Goal: Find contact information: Find contact information

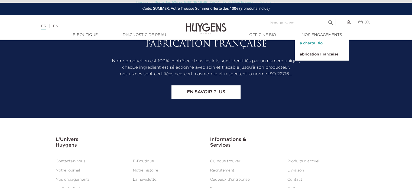
scroll to position [1093, 0]
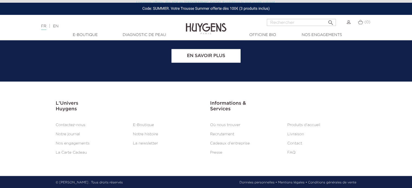
drag, startPoint x: 76, startPoint y: 125, endPoint x: 80, endPoint y: 124, distance: 4.0
click at [76, 125] on link "Contactez-nous" at bounding box center [71, 125] width 30 height 4
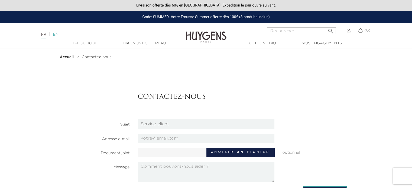
click at [61, 35] on div "FR | EN Français English" at bounding box center [102, 34] width 129 height 7
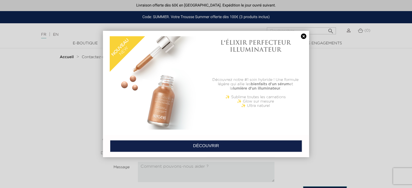
click at [301, 35] on link at bounding box center [304, 37] width 8 height 6
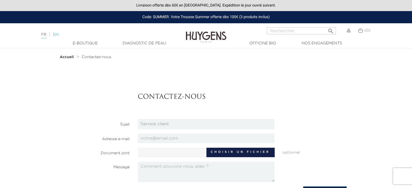
click at [56, 34] on link "EN" at bounding box center [55, 35] width 5 height 4
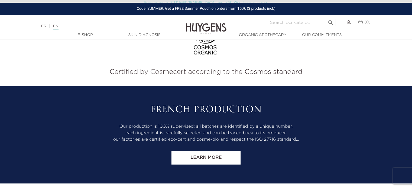
scroll to position [509, 0]
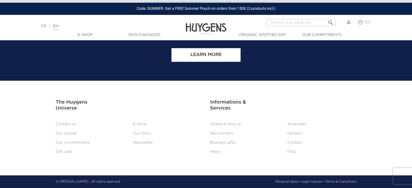
click at [232, 123] on link "Where to find us" at bounding box center [225, 124] width 31 height 4
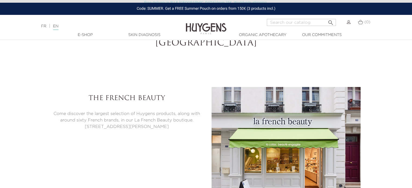
select select "FR"
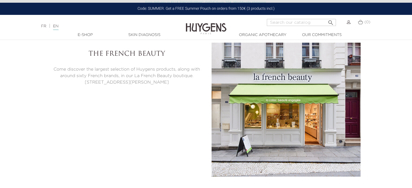
scroll to position [1523, 0]
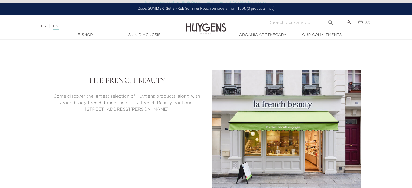
drag, startPoint x: 79, startPoint y: 112, endPoint x: 176, endPoint y: 107, distance: 96.6
click at [176, 107] on p "27 rue Léopold Bellan, Paris 75002" at bounding box center [127, 109] width 150 height 7
copy p "27 rue Léopold Bellan, Paris 75002"
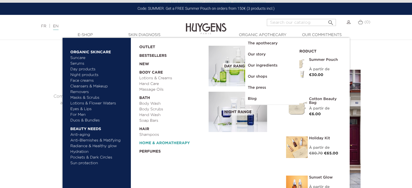
click at [185, 144] on link "  Home & Aromatherapy" at bounding box center [172, 142] width 66 height 8
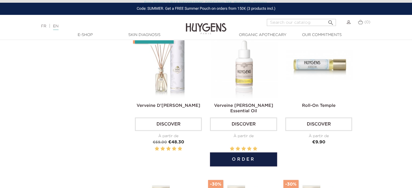
scroll to position [352, 0]
